Goal: Transaction & Acquisition: Register for event/course

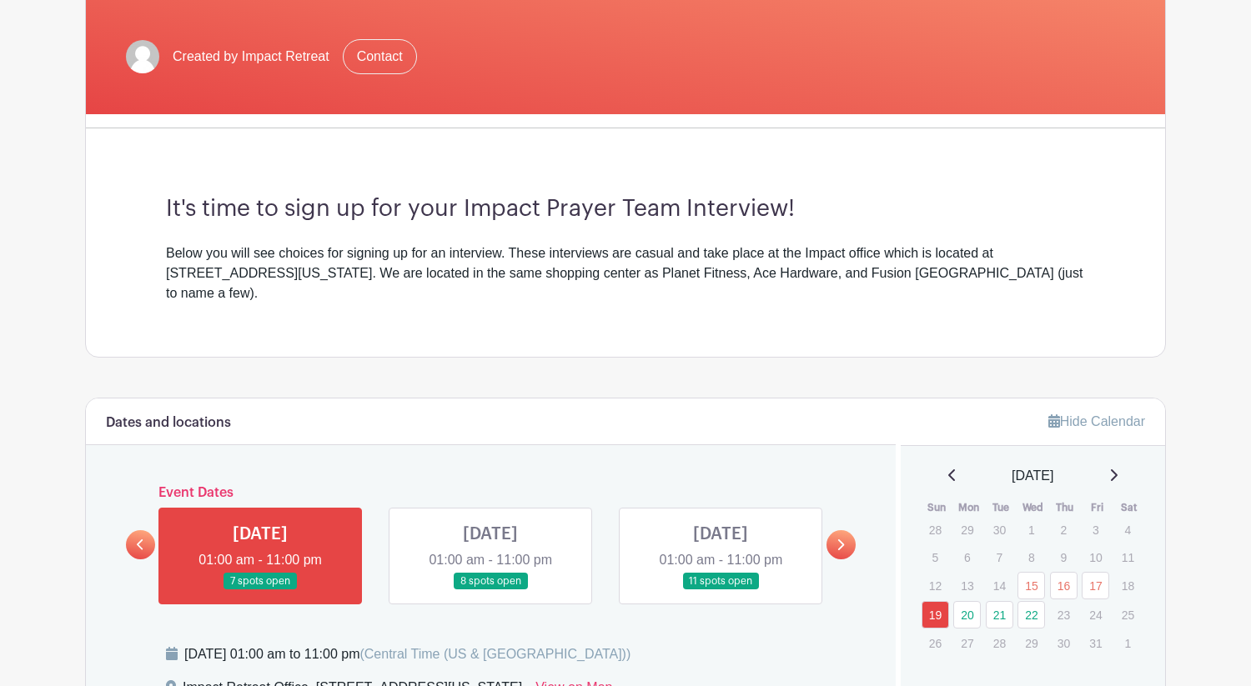
scroll to position [307, 0]
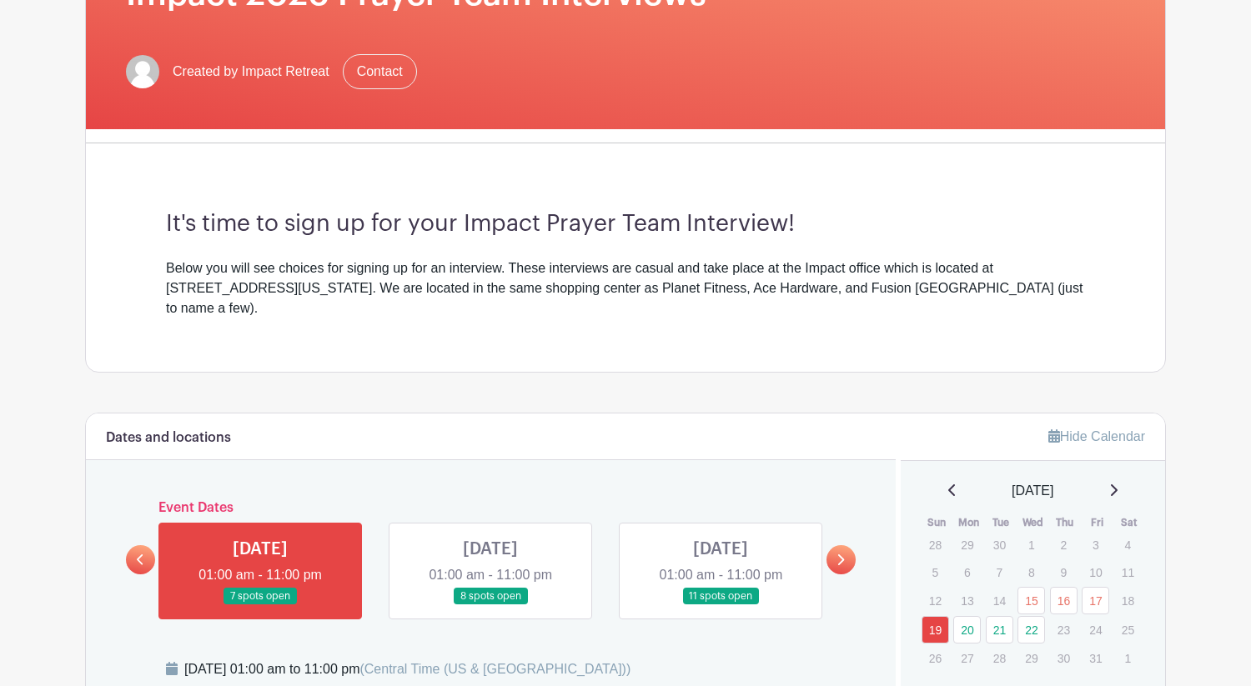
click at [490, 606] on link at bounding box center [490, 606] width 0 height 0
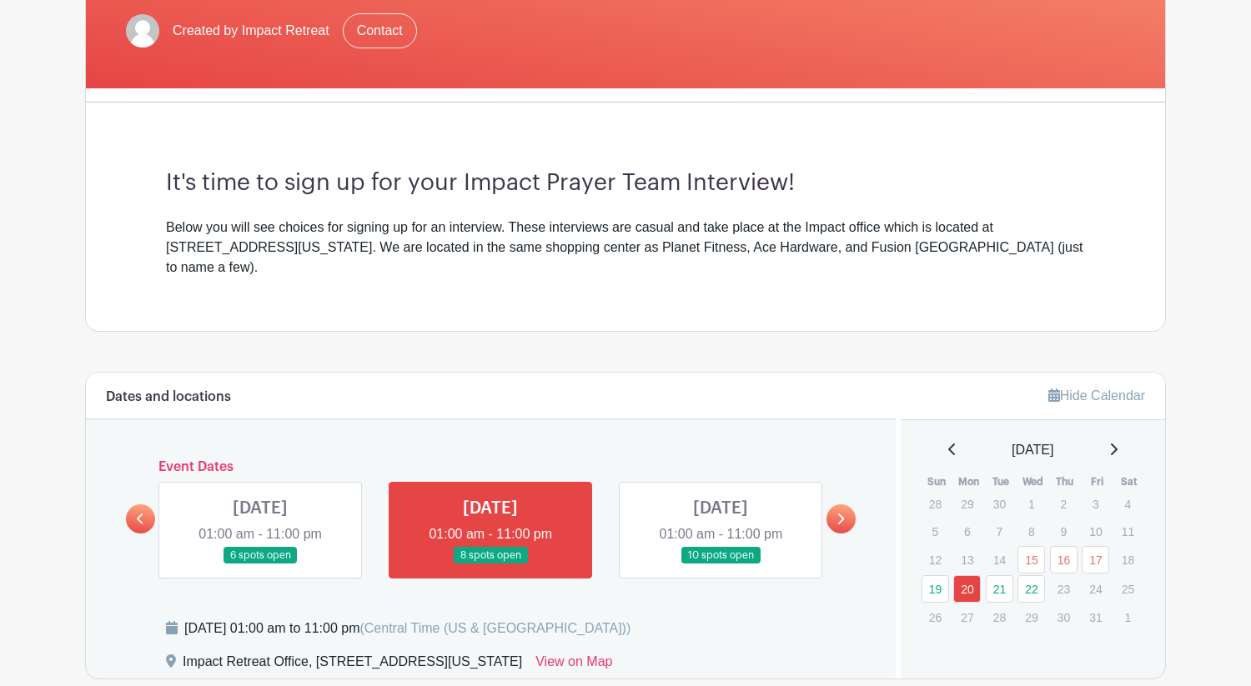
scroll to position [428, 0]
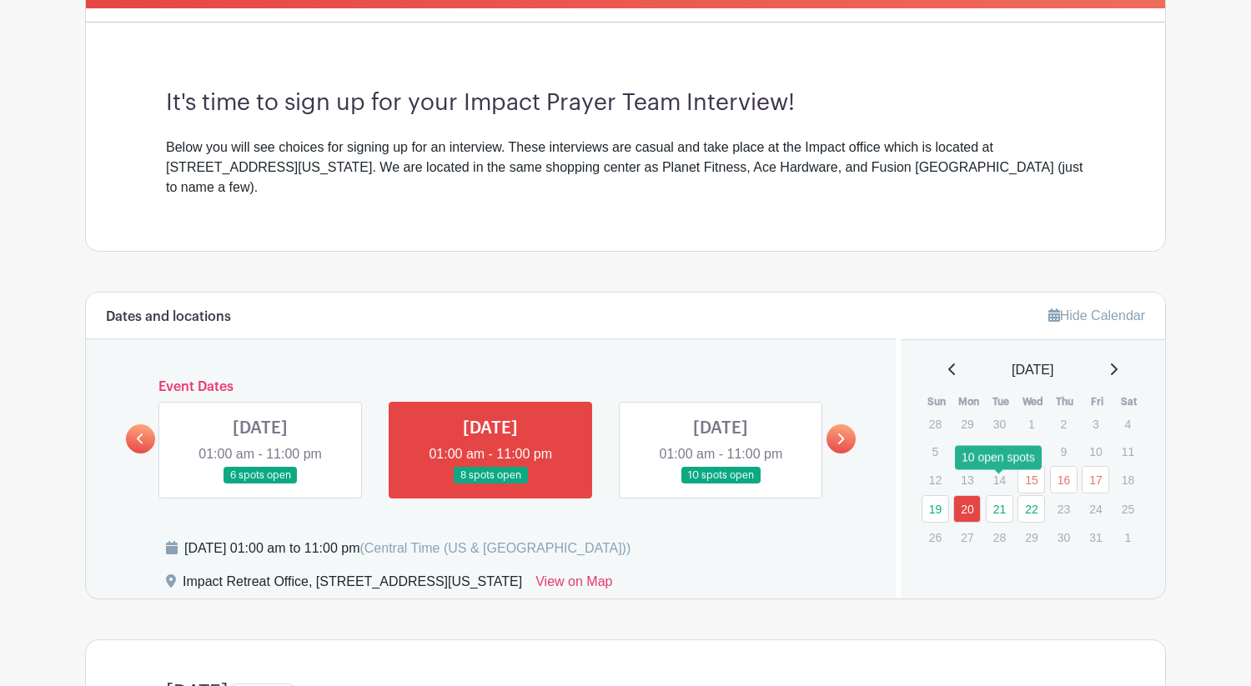
click at [1011, 495] on link "21" at bounding box center [1000, 509] width 28 height 28
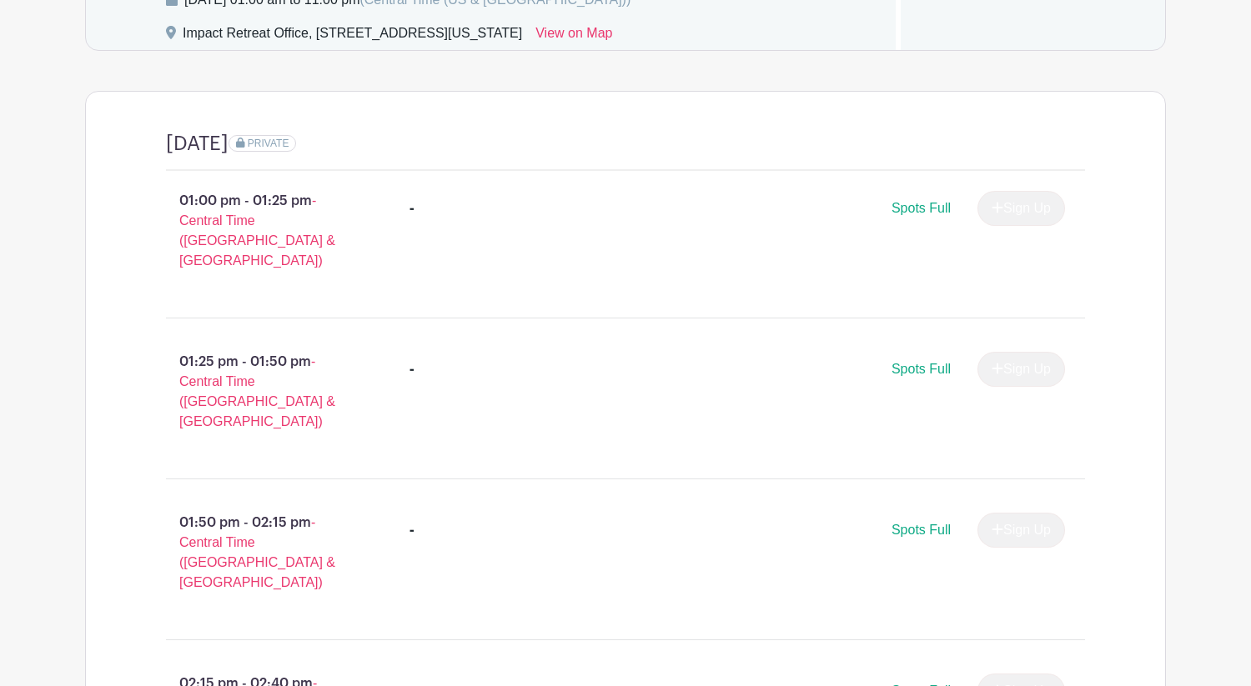
scroll to position [716, 0]
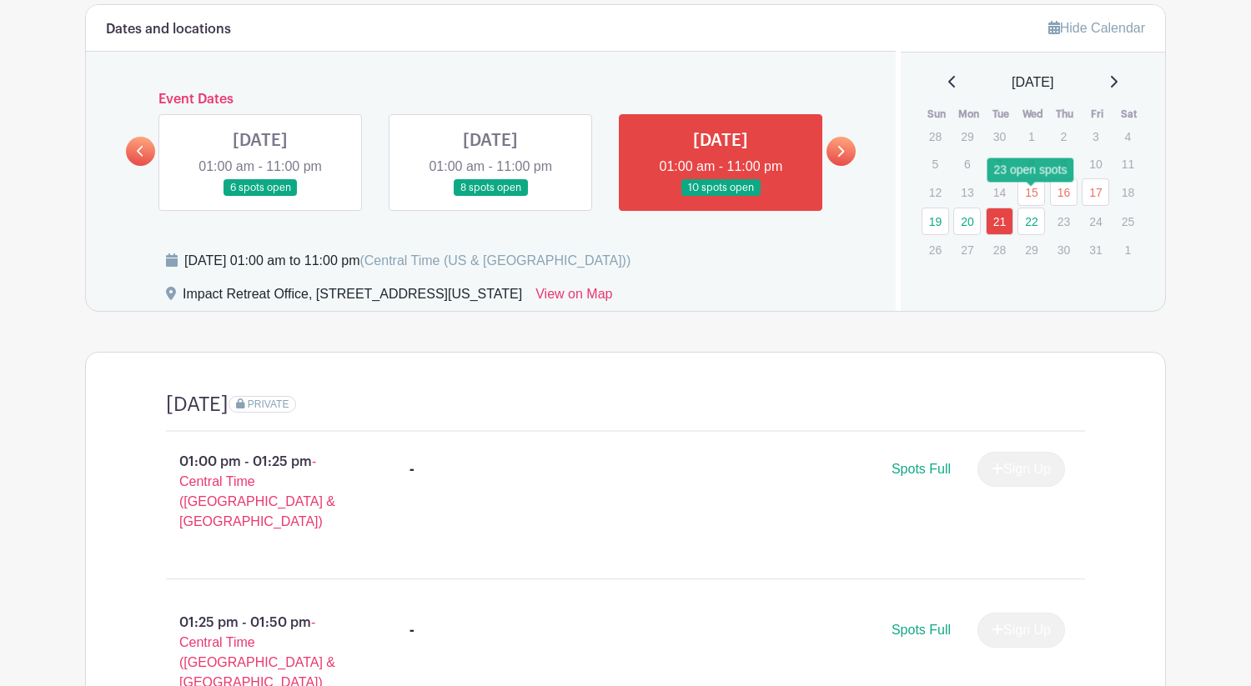
click at [1032, 208] on link "22" at bounding box center [1032, 222] width 28 height 28
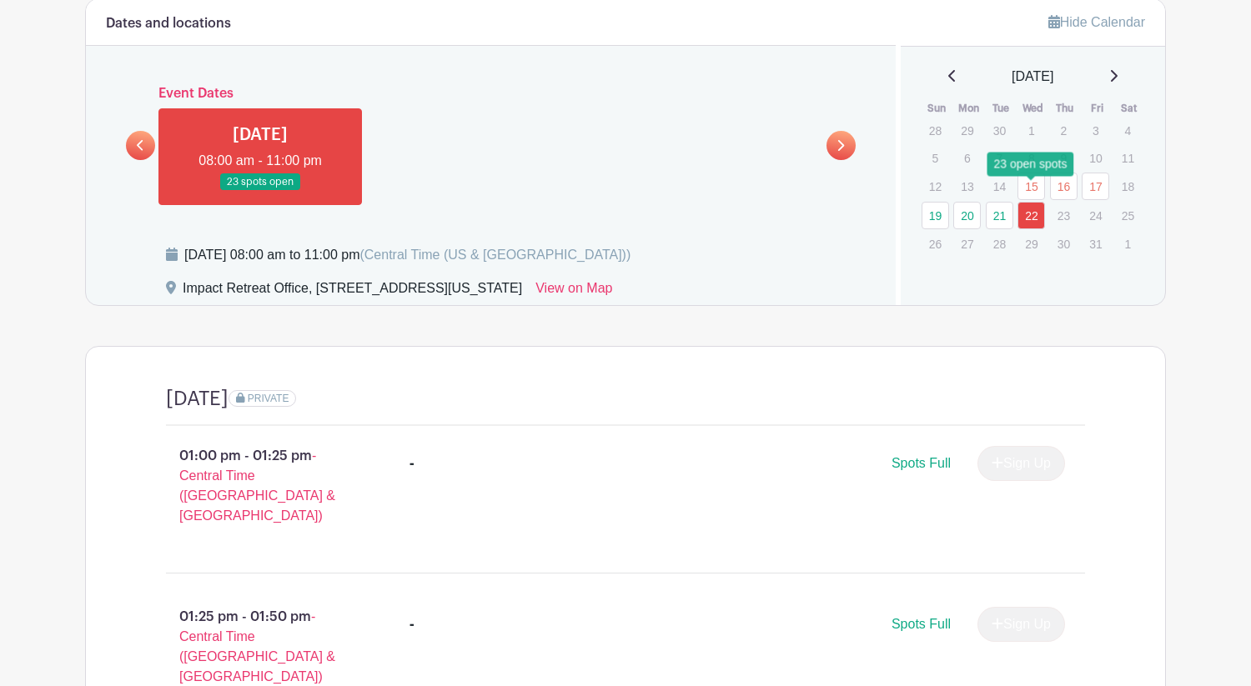
scroll to position [713, 0]
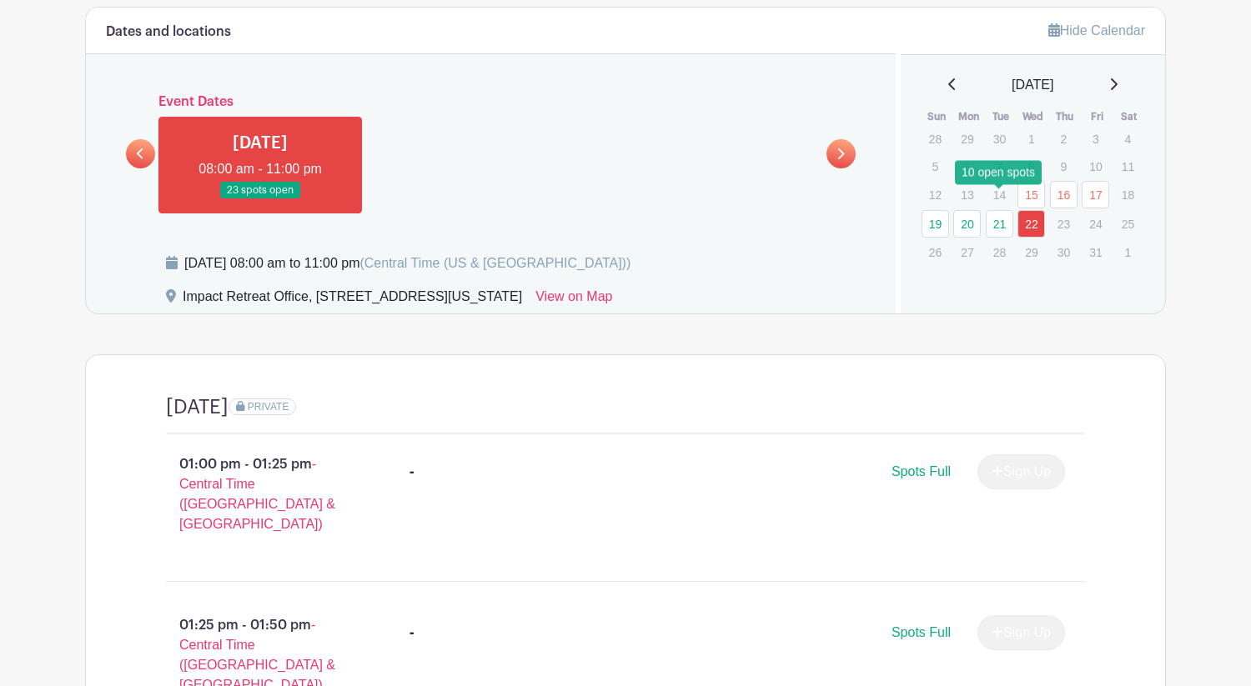
click at [1003, 210] on link "21" at bounding box center [1000, 224] width 28 height 28
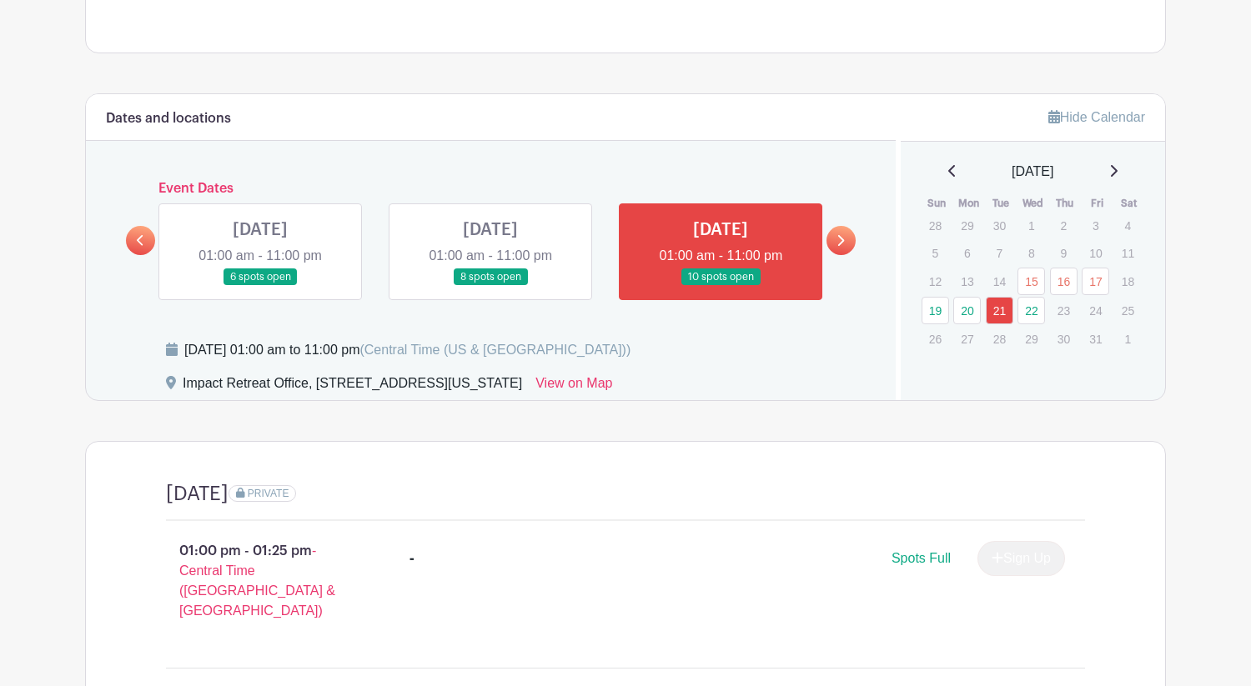
scroll to position [625, 0]
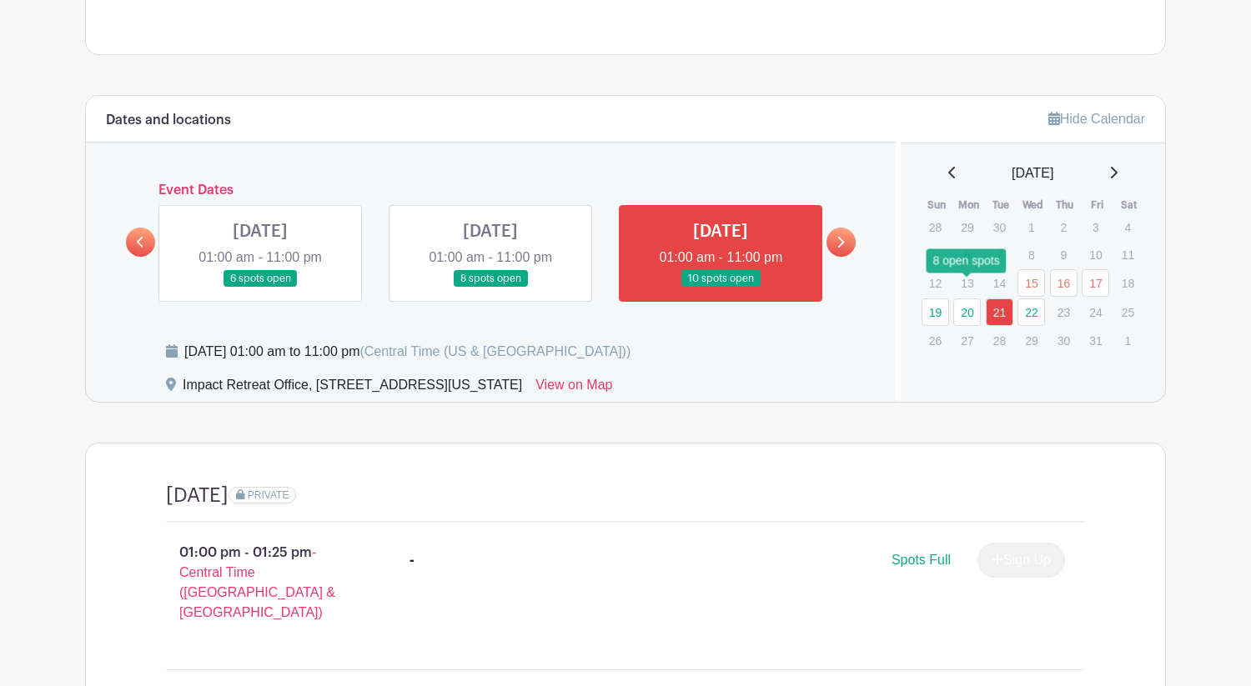
click at [963, 299] on link "20" at bounding box center [967, 313] width 28 height 28
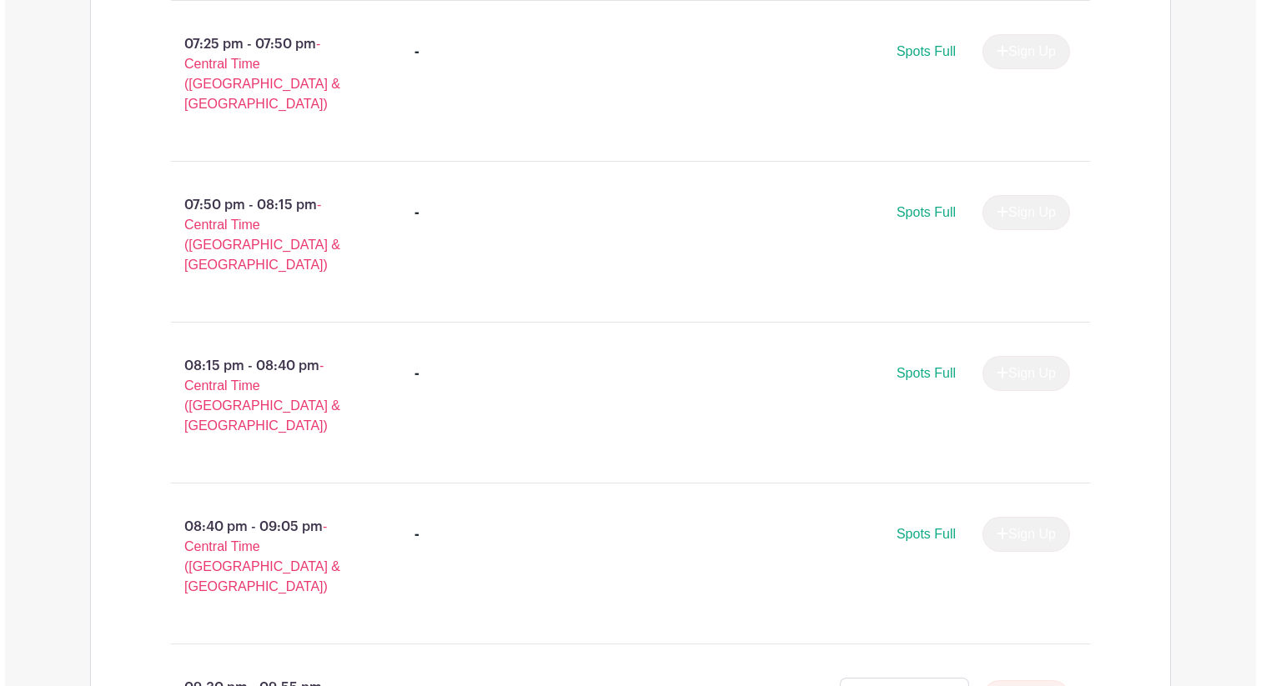
scroll to position [3540, 0]
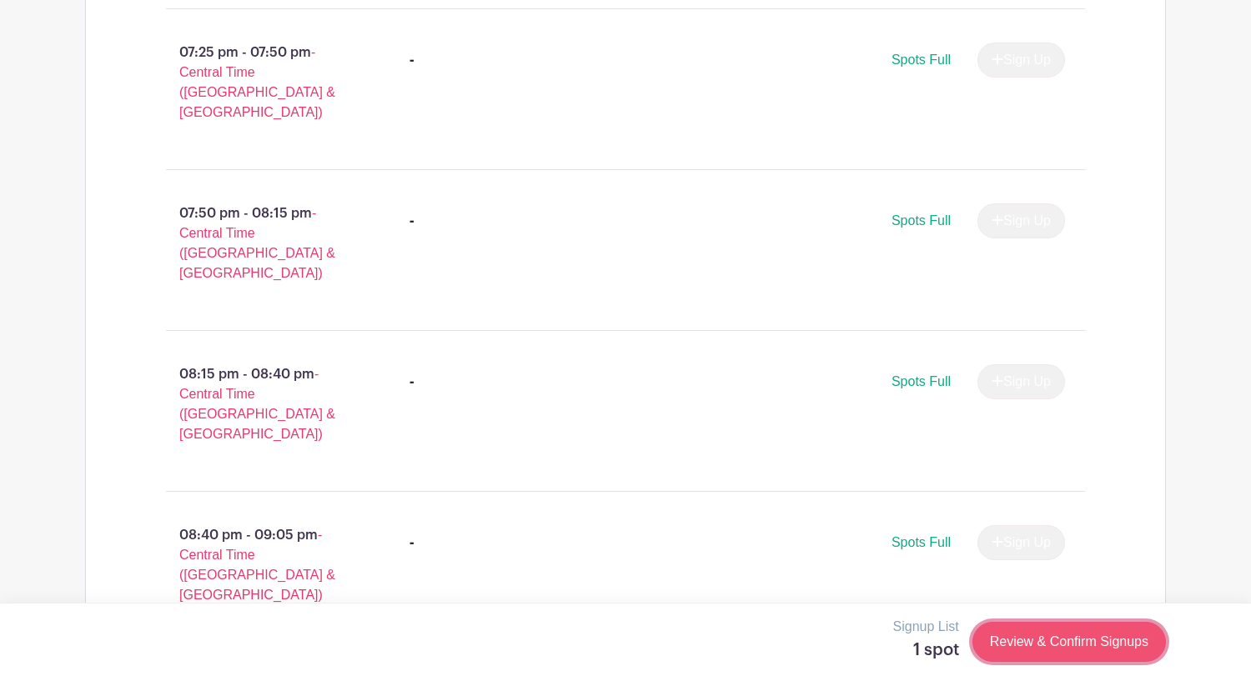
click at [1017, 656] on link "Review & Confirm Signups" at bounding box center [1070, 642] width 194 height 40
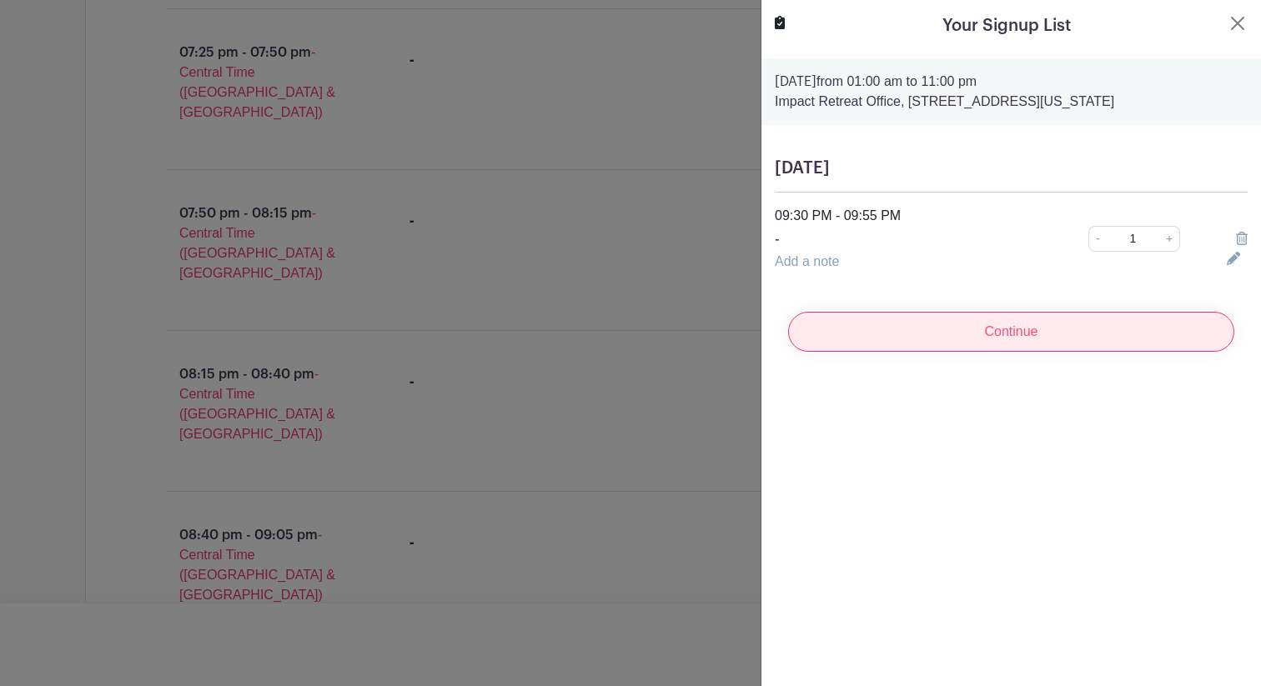
click at [1047, 329] on input "Continue" at bounding box center [1011, 332] width 446 height 40
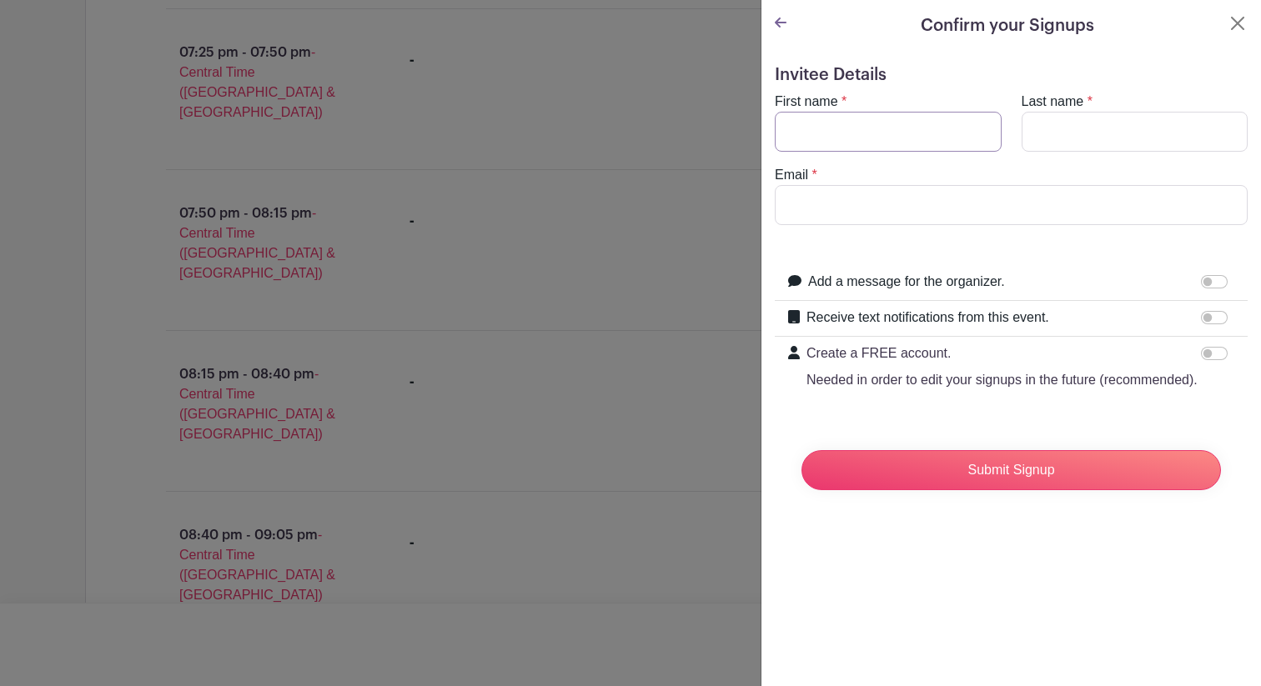
click at [942, 138] on input "First name" at bounding box center [888, 132] width 227 height 40
type input "Zoe"
type input "Blackburn"
type input "iamzoegirl@gmail.com"
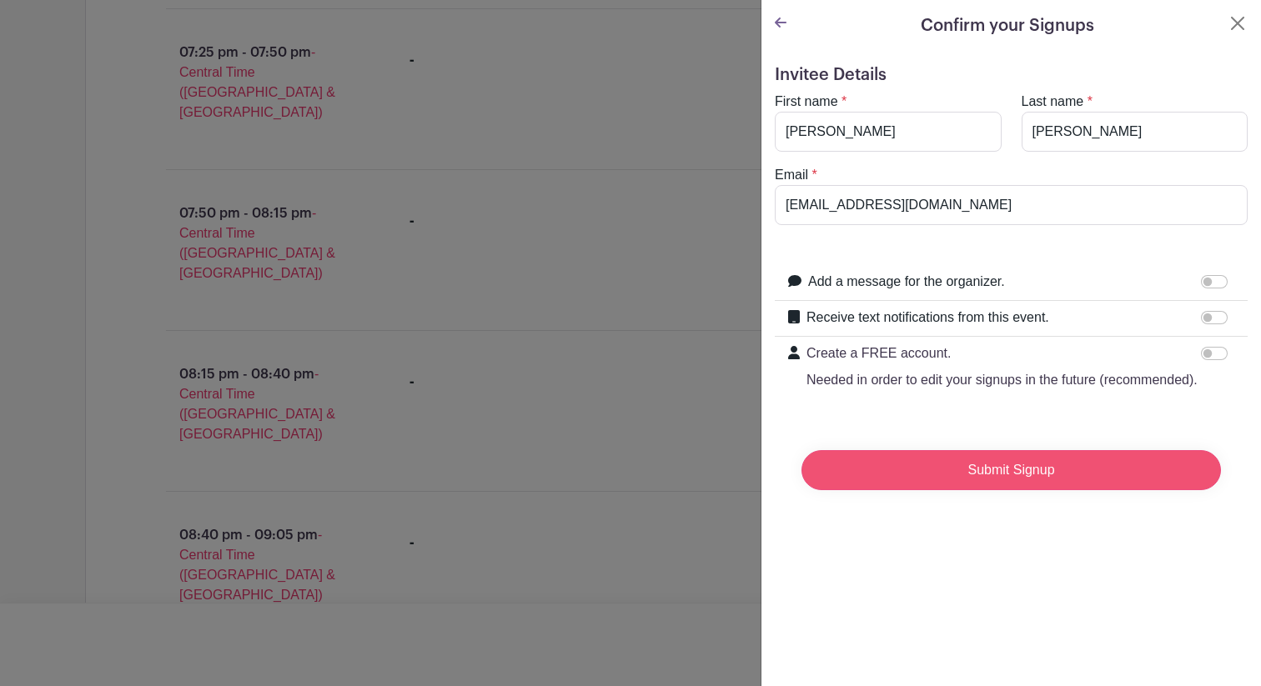
click at [1108, 480] on input "Submit Signup" at bounding box center [1012, 470] width 420 height 40
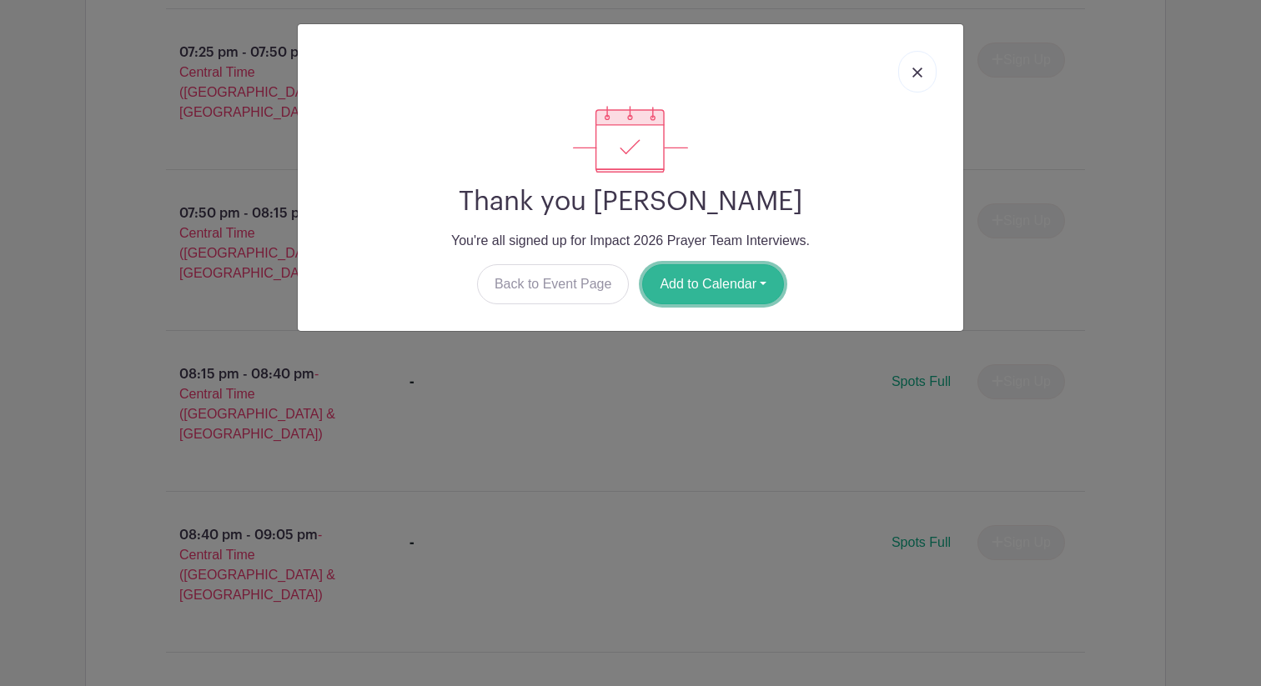
click at [695, 286] on button "Add to Calendar" at bounding box center [713, 284] width 142 height 40
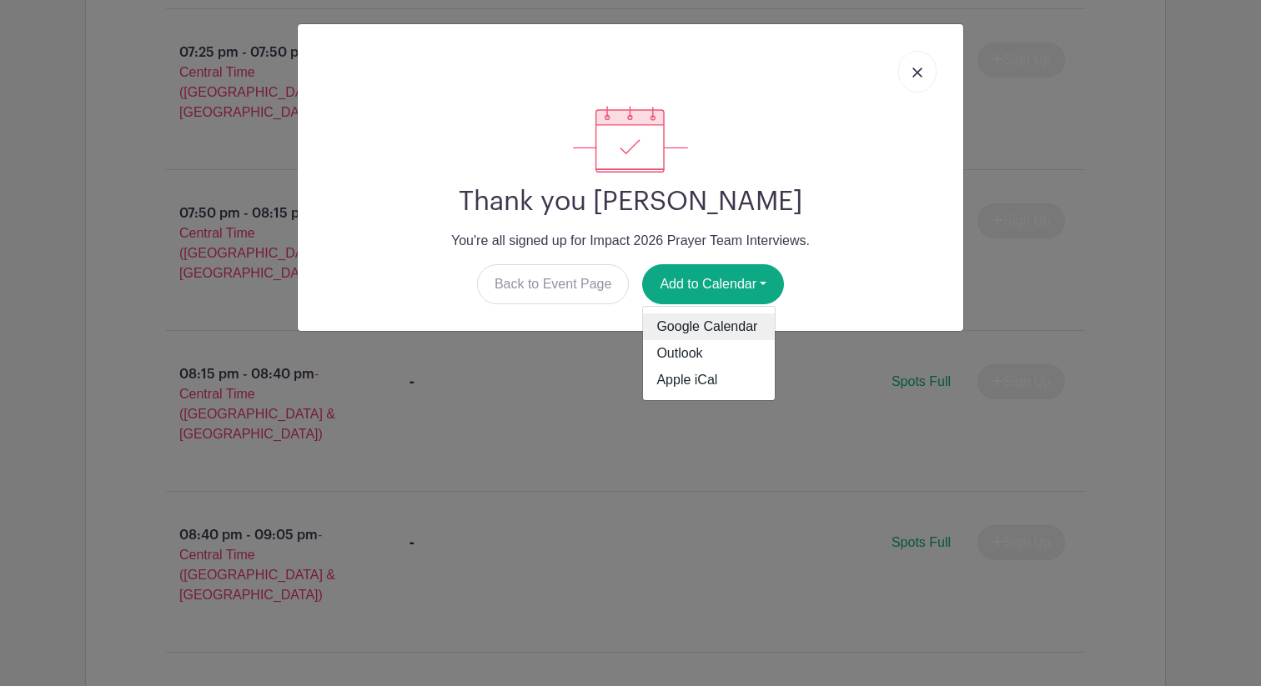
click at [695, 331] on link "Google Calendar" at bounding box center [709, 327] width 132 height 27
